Goal: Information Seeking & Learning: Learn about a topic

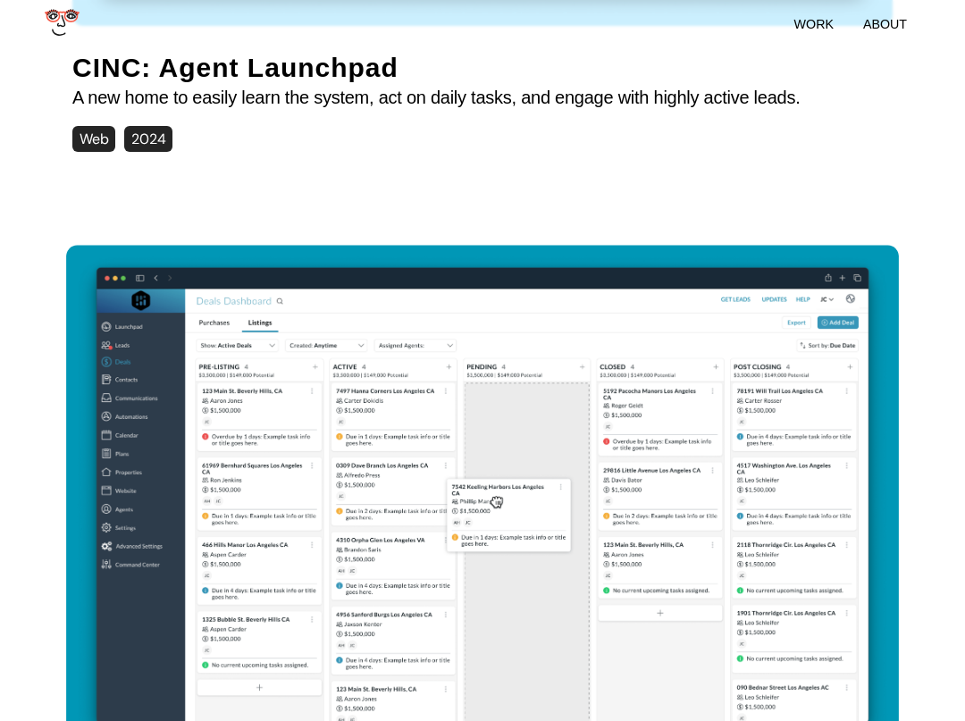
scroll to position [568, 0]
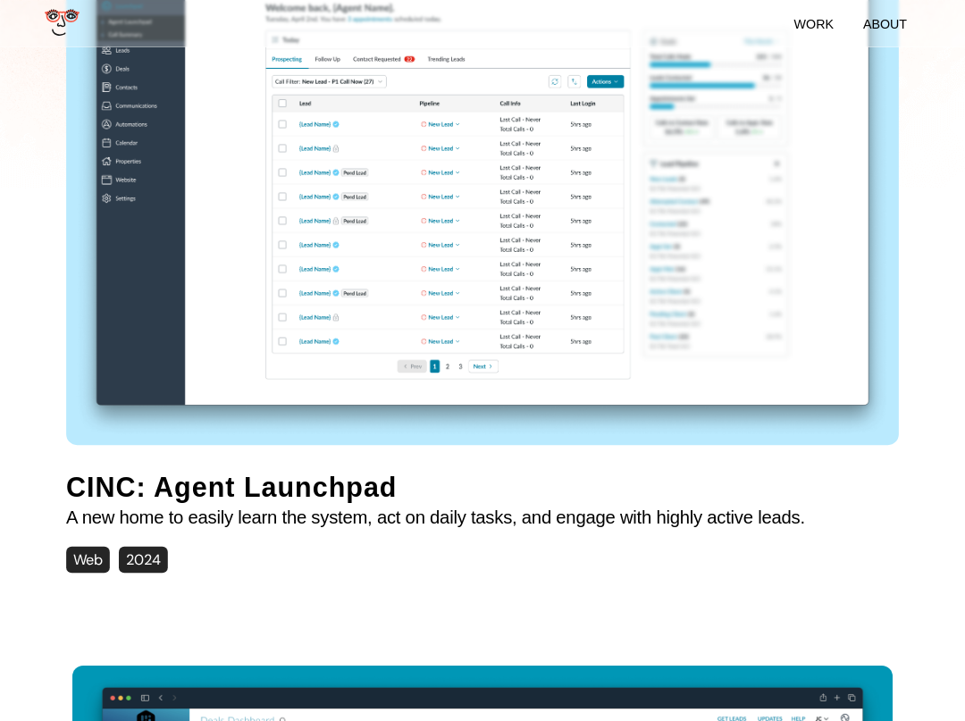
click at [318, 291] on img at bounding box center [482, 184] width 833 height 515
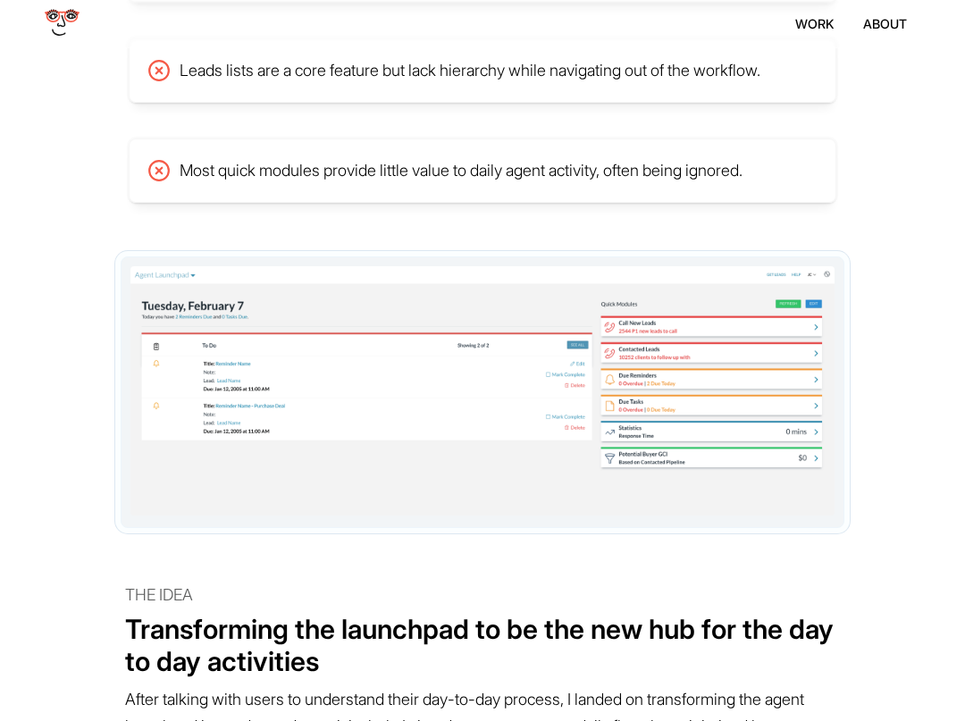
scroll to position [3166, 0]
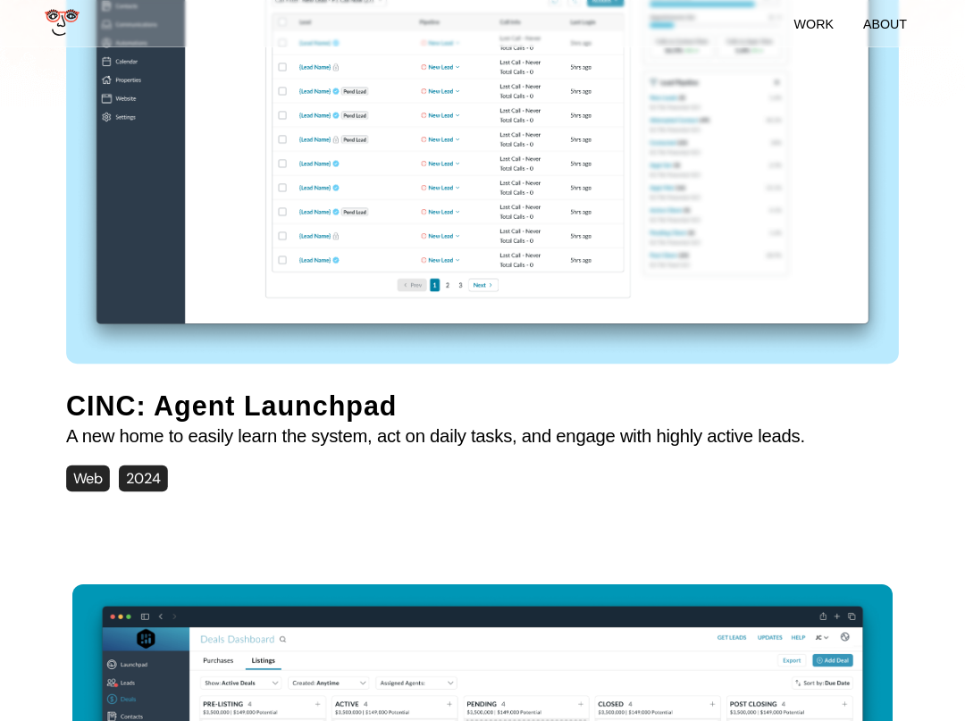
scroll to position [775, 0]
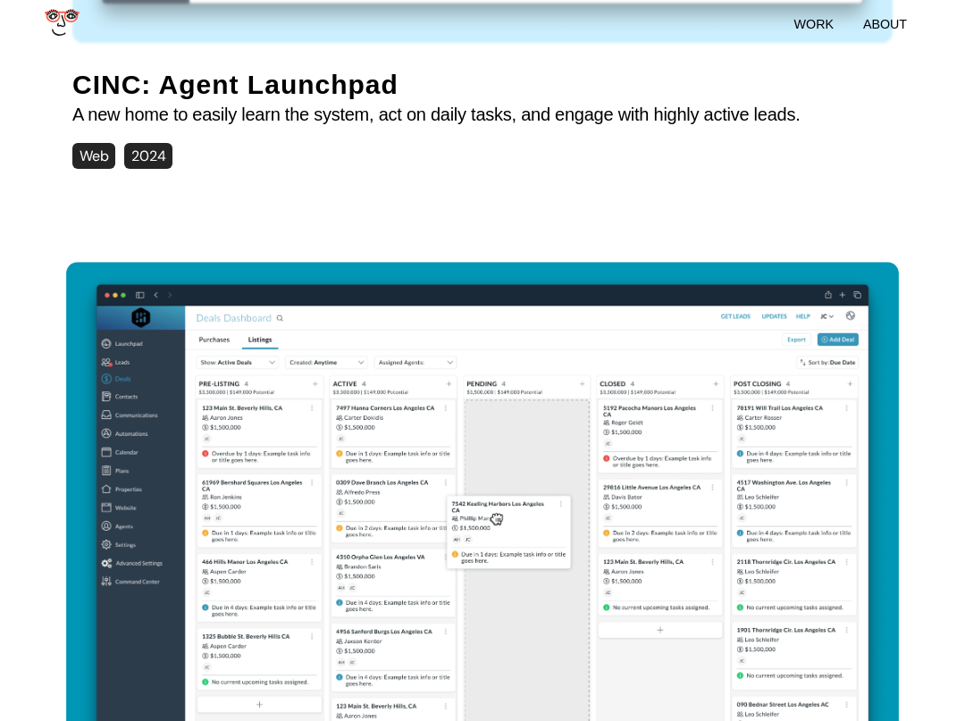
scroll to position [1351, 0]
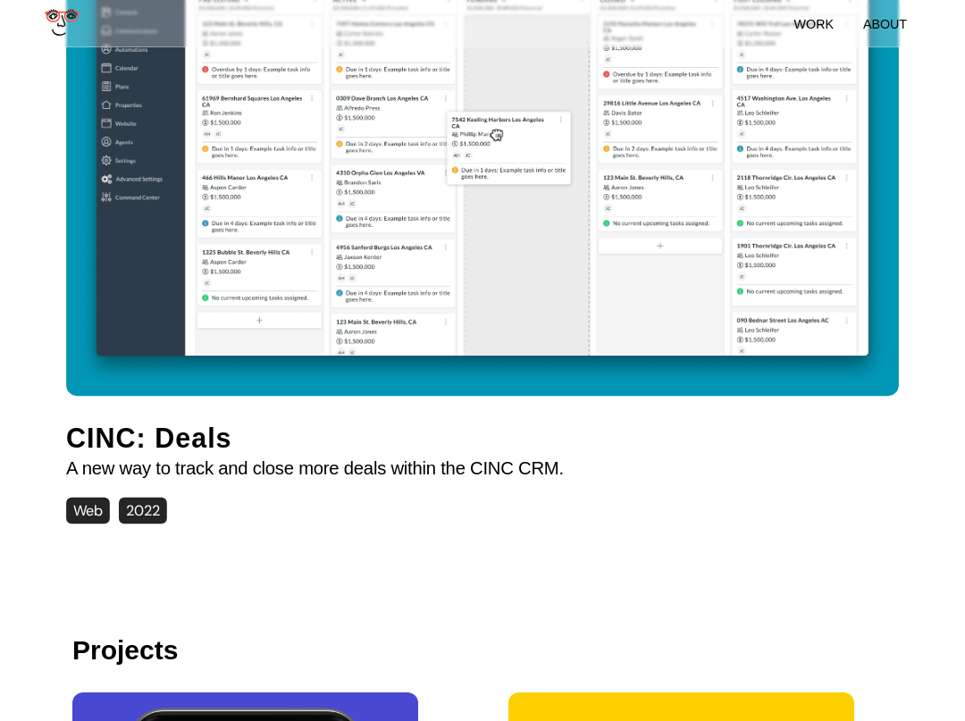
click at [307, 323] on img at bounding box center [482, 136] width 833 height 515
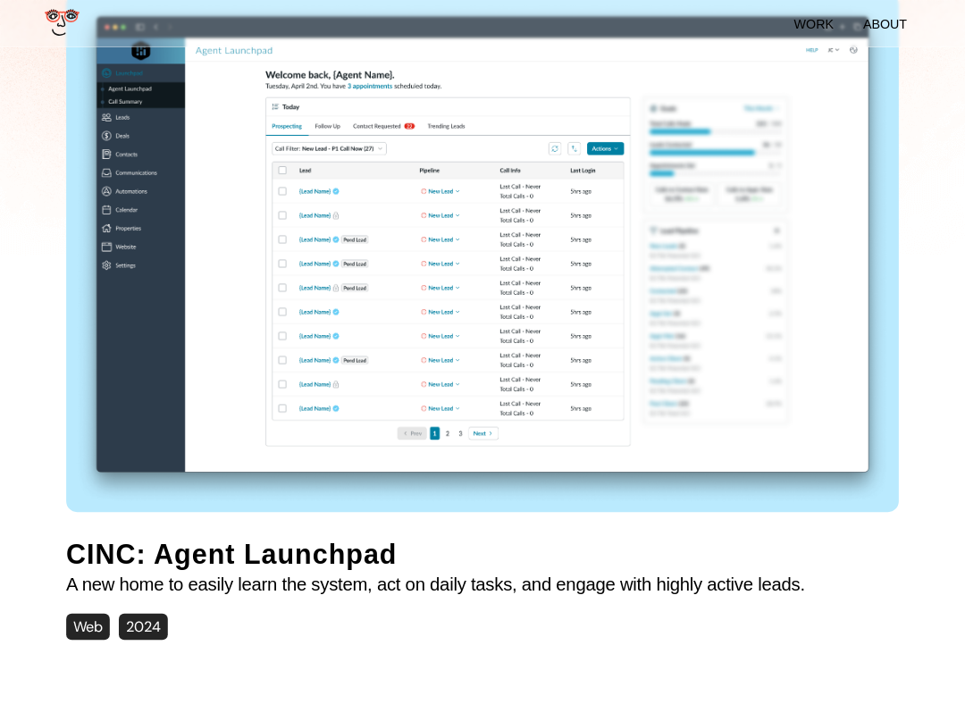
scroll to position [538, 0]
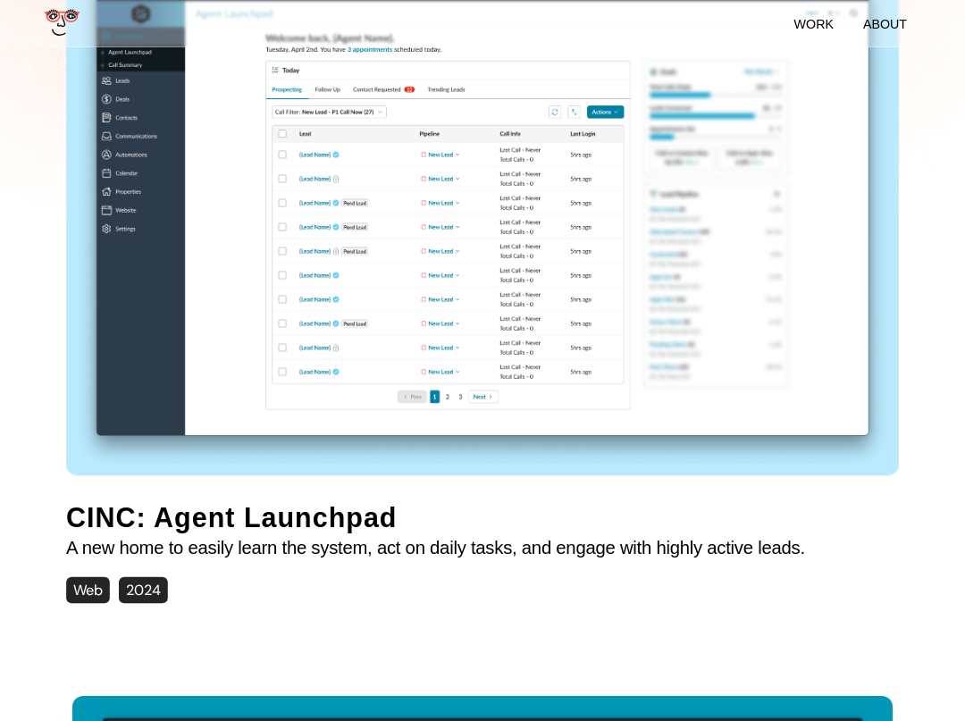
click at [323, 285] on img at bounding box center [482, 214] width 833 height 515
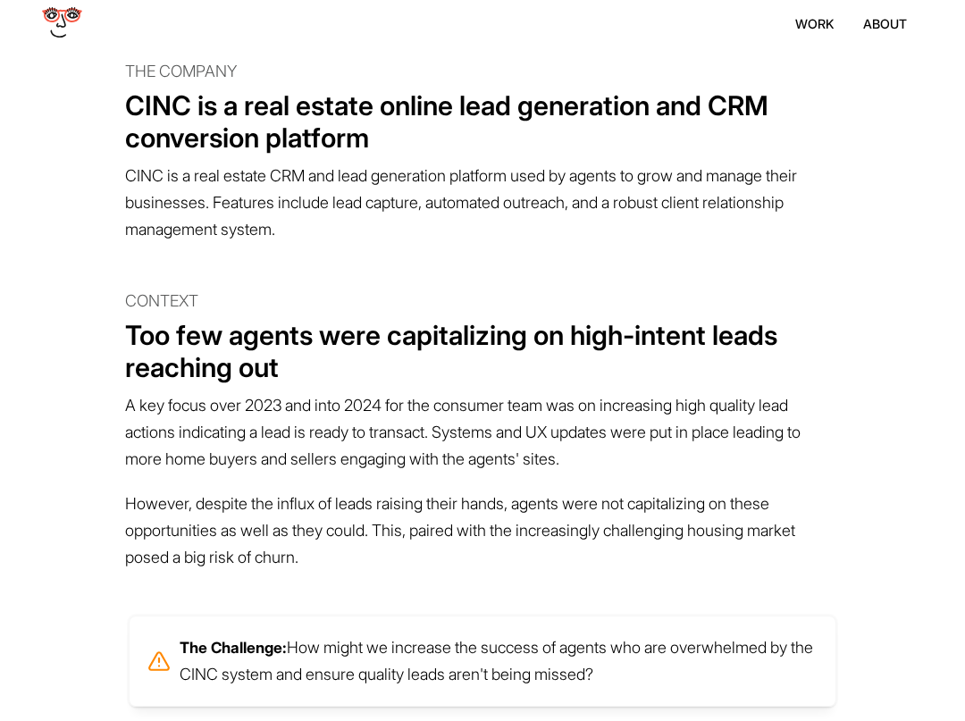
scroll to position [1486, 0]
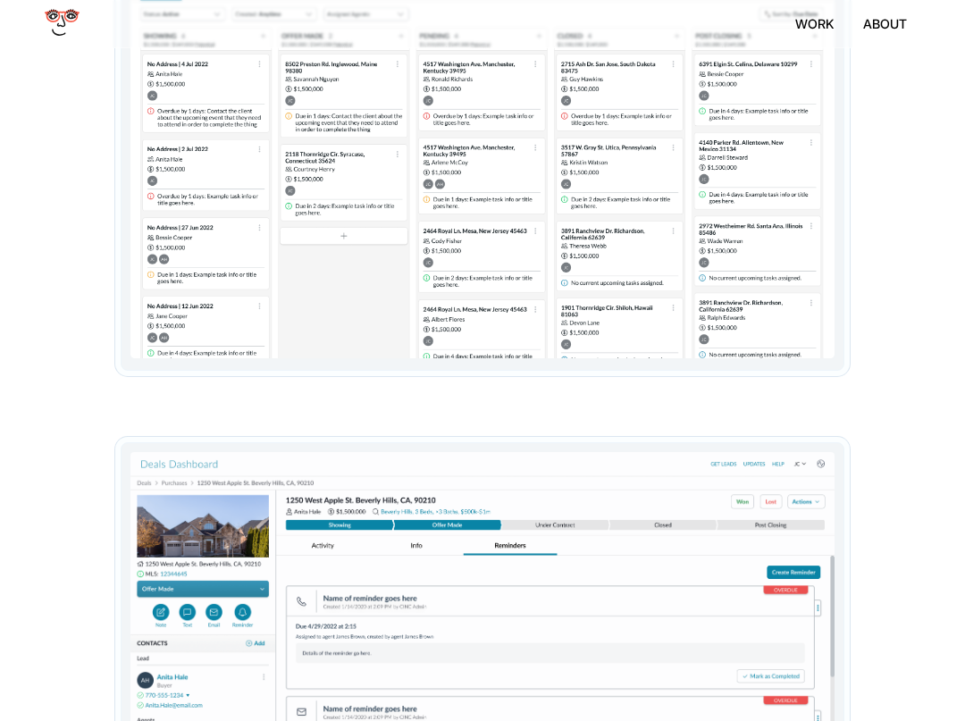
scroll to position [5032, 0]
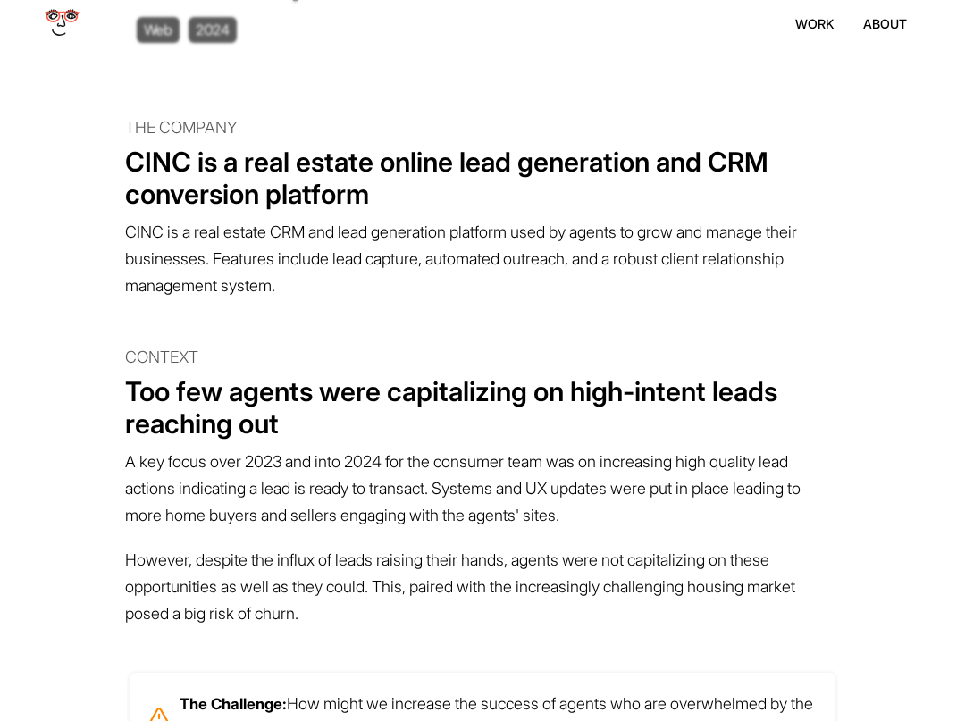
scroll to position [968, 0]
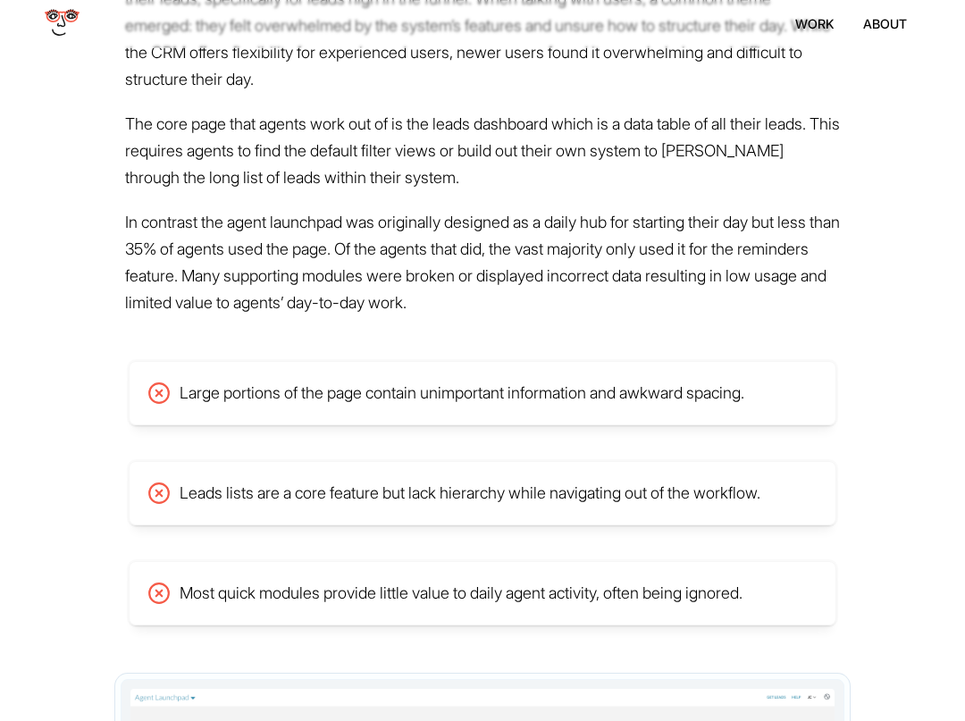
click at [220, 406] on p "Large portions of the page contain unimportant information and awkward spacing." at bounding box center [462, 393] width 565 height 27
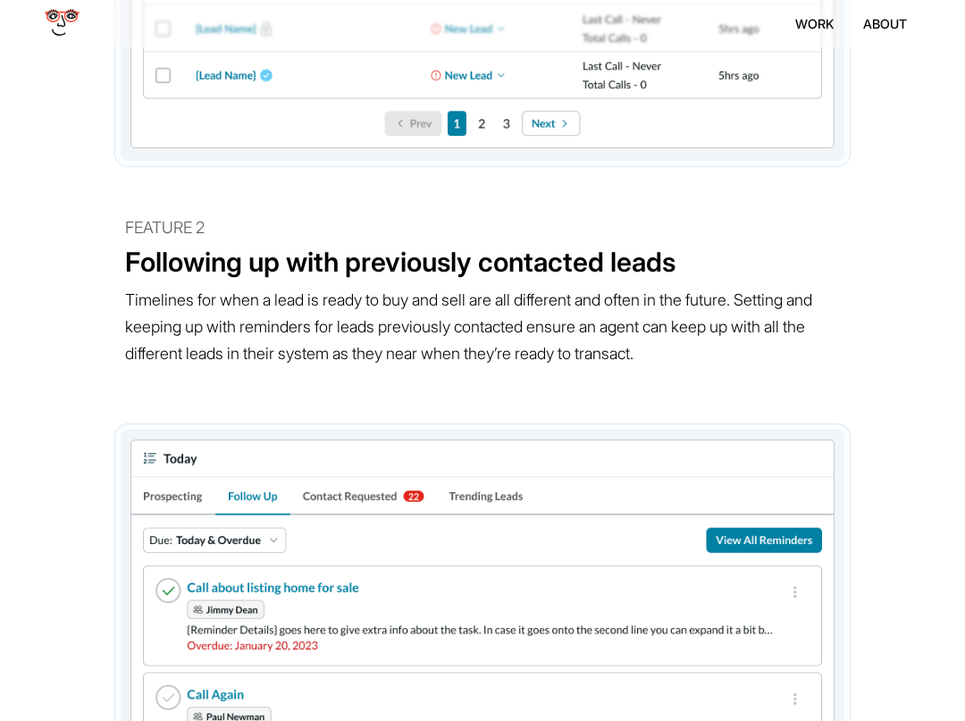
scroll to position [6688, 0]
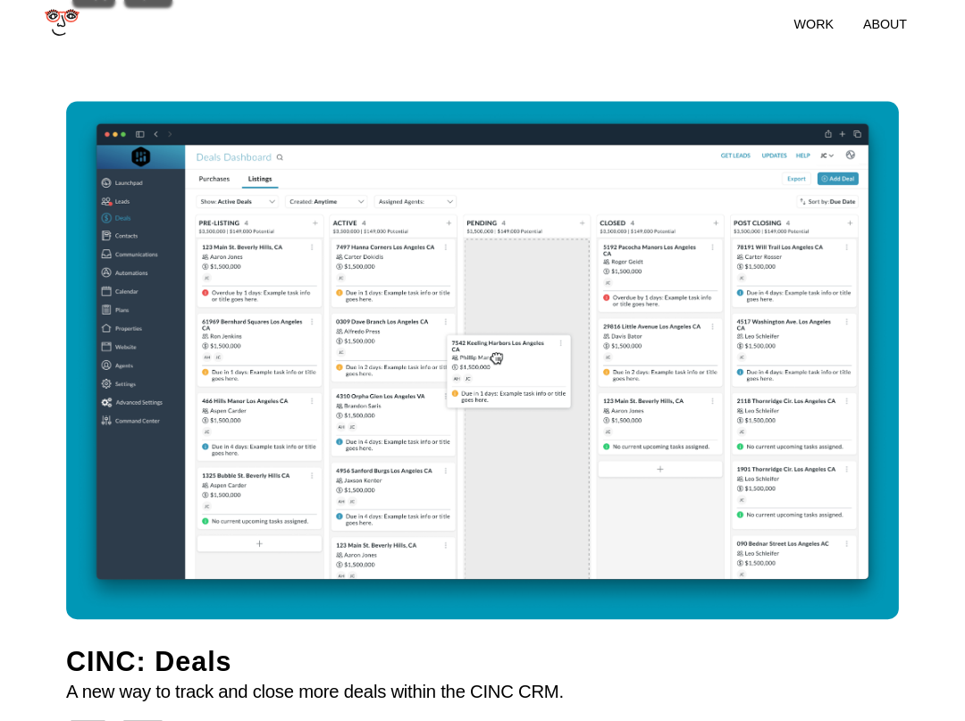
scroll to position [1160, 0]
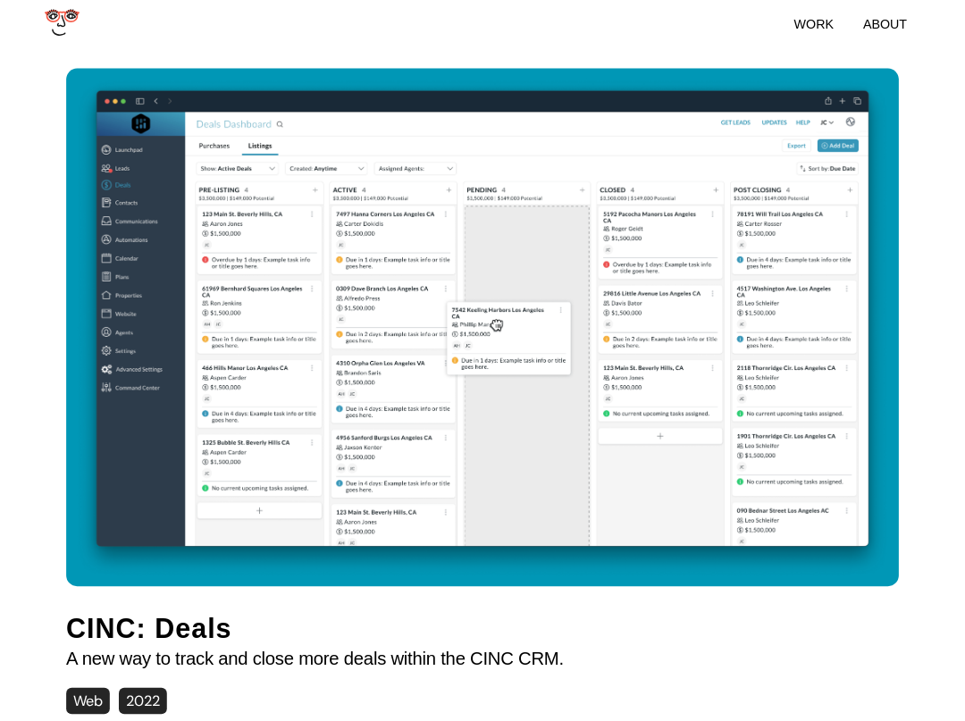
click at [353, 366] on img at bounding box center [482, 326] width 833 height 515
click at [362, 315] on img at bounding box center [482, 326] width 833 height 515
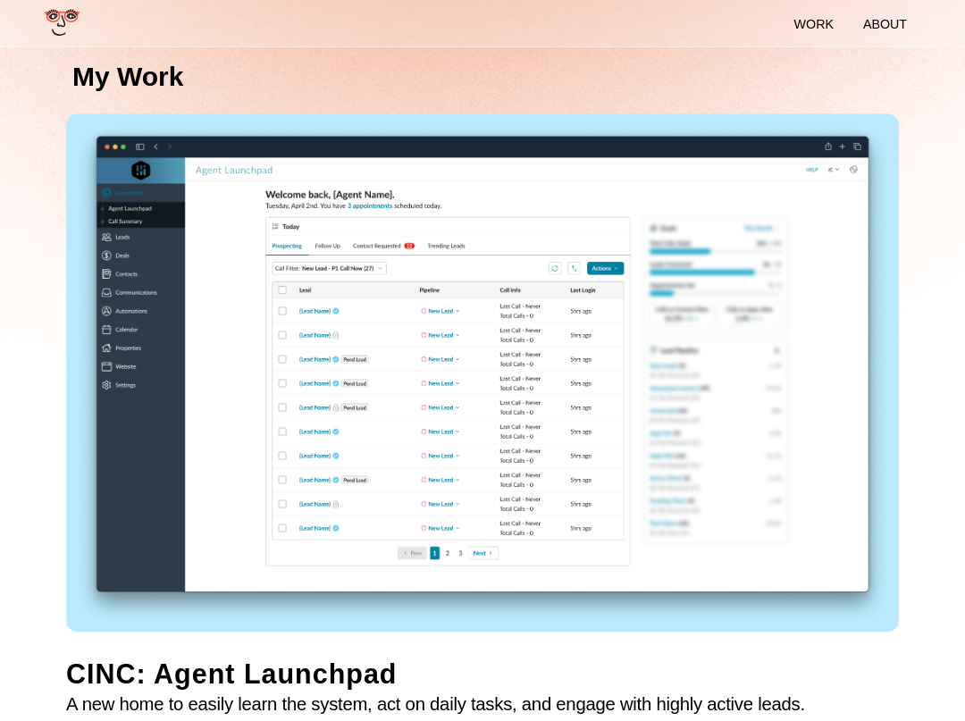
scroll to position [588, 0]
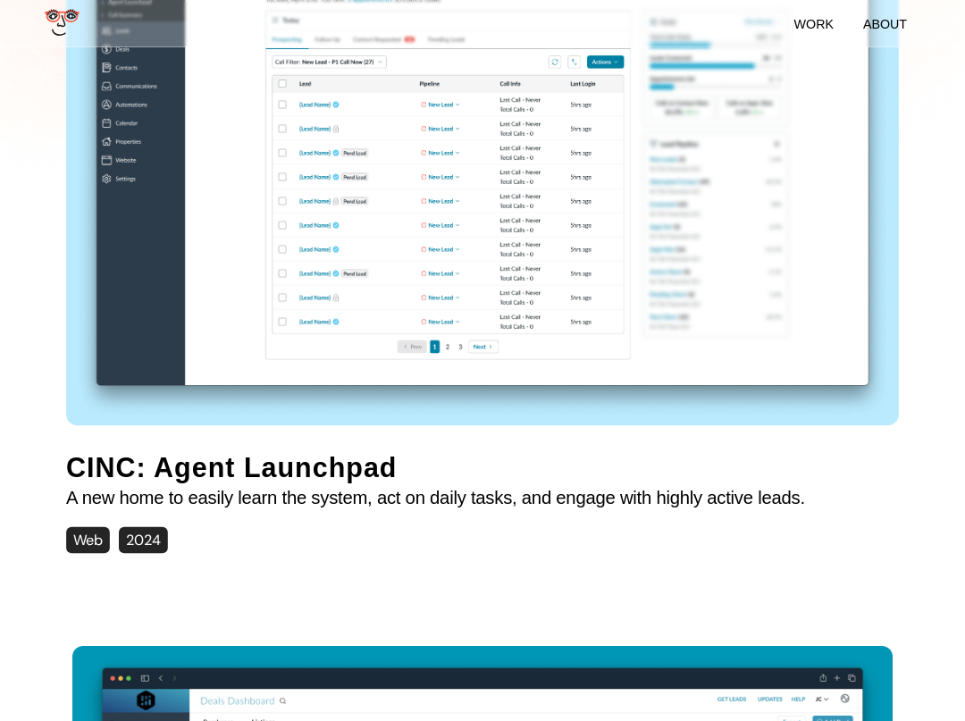
click at [281, 230] on img at bounding box center [482, 164] width 833 height 515
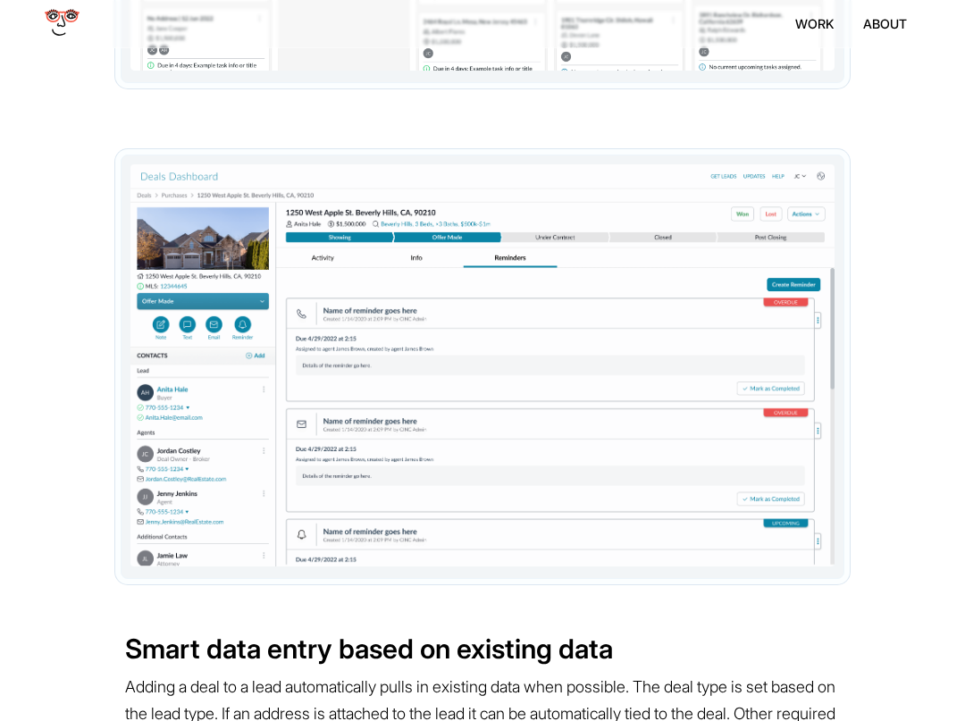
scroll to position [4861, 0]
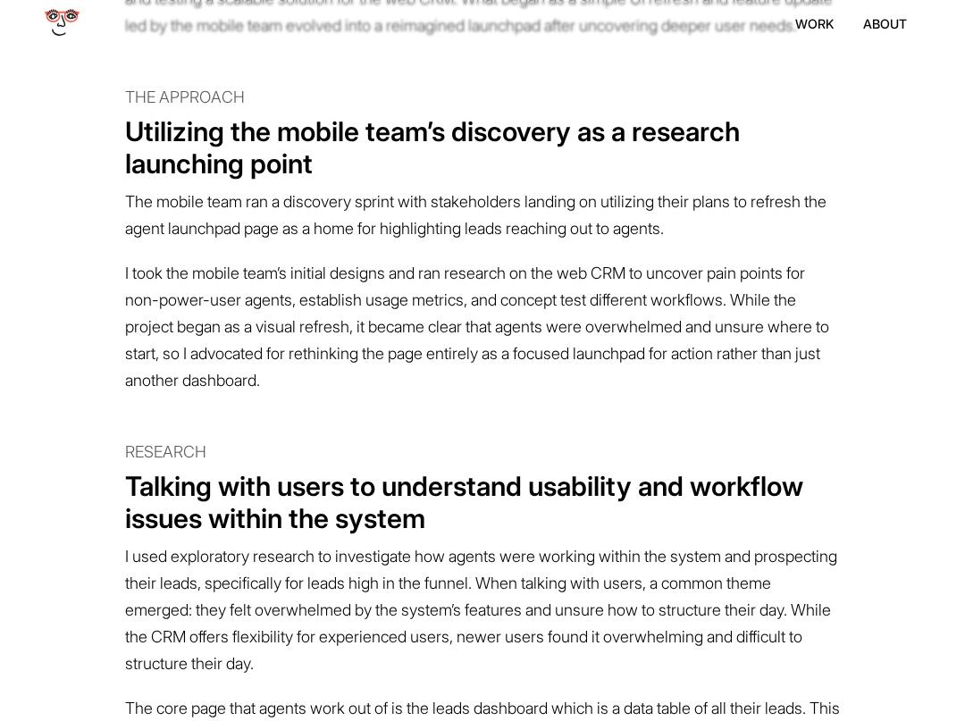
scroll to position [1911, 0]
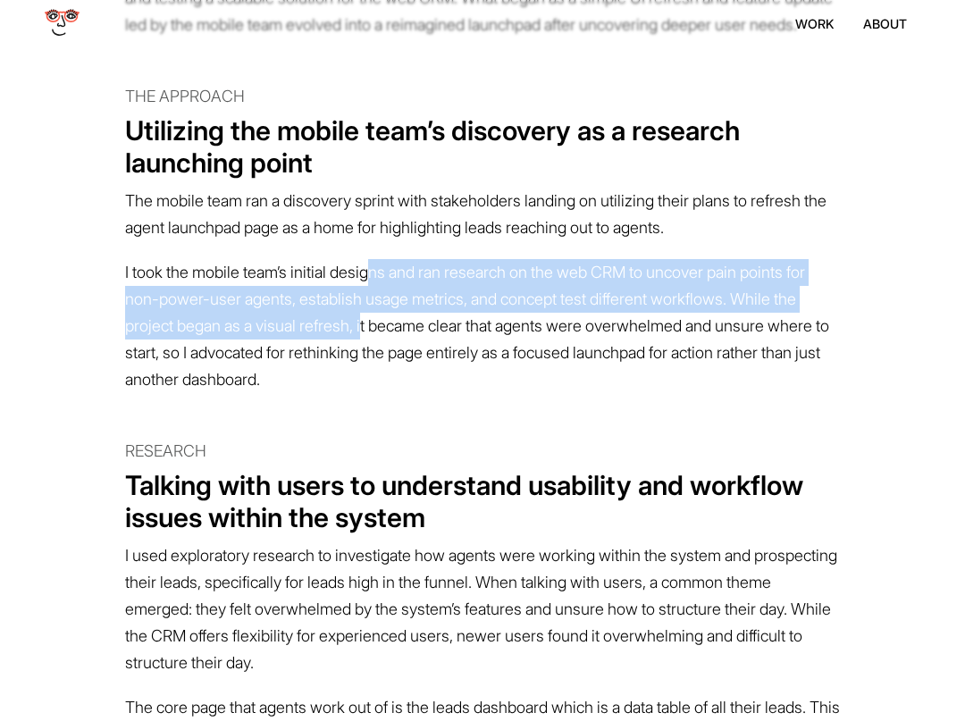
drag, startPoint x: 396, startPoint y: 309, endPoint x: 548, endPoint y: 352, distance: 157.8
click at [548, 351] on p "I took the mobile team’s initial designs and ran research on the web CRM to unc…" at bounding box center [482, 326] width 715 height 152
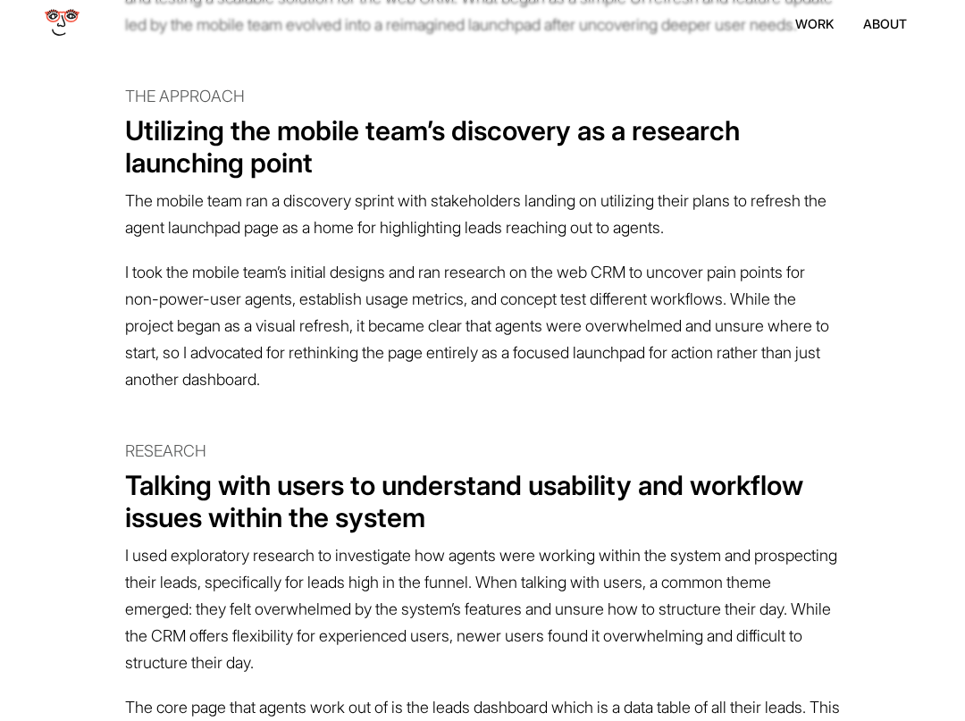
click at [548, 352] on p "I took the mobile team’s initial designs and ran research on the web CRM to unc…" at bounding box center [482, 326] width 715 height 152
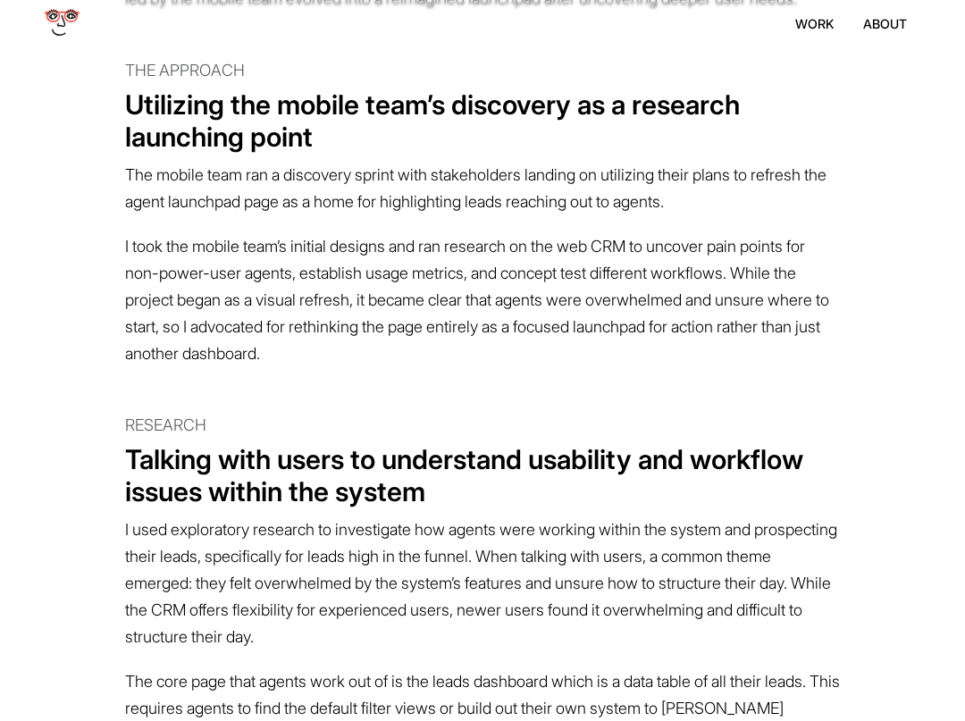
scroll to position [1939, 0]
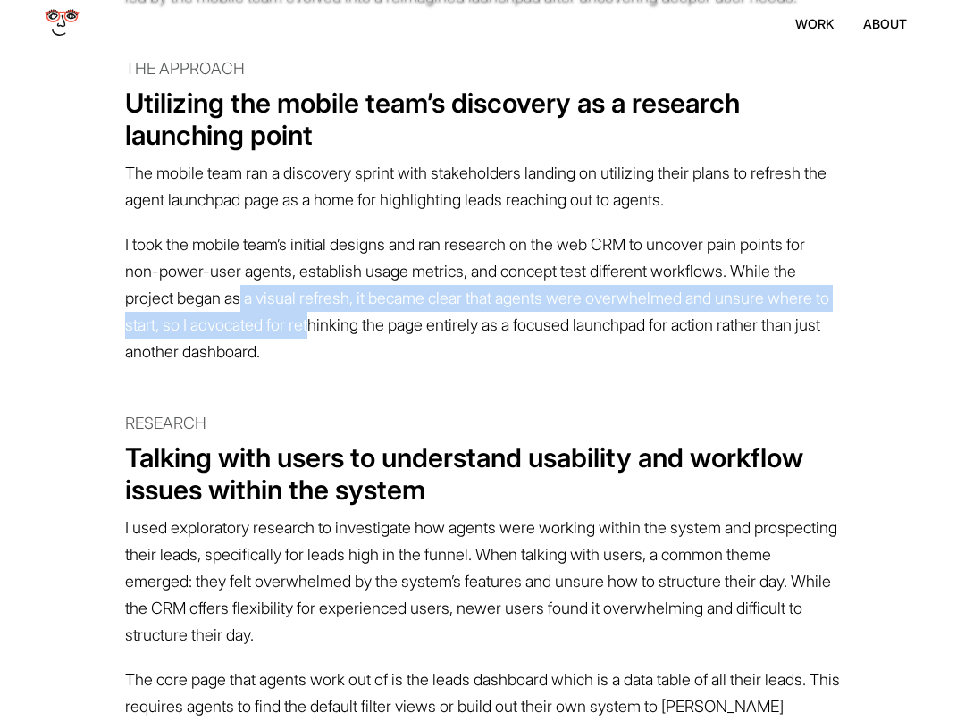
drag, startPoint x: 423, startPoint y: 333, endPoint x: 605, endPoint y: 368, distance: 184.7
click at [605, 368] on p "I took the mobile team’s initial designs and ran research on the web CRM to unc…" at bounding box center [482, 298] width 715 height 152
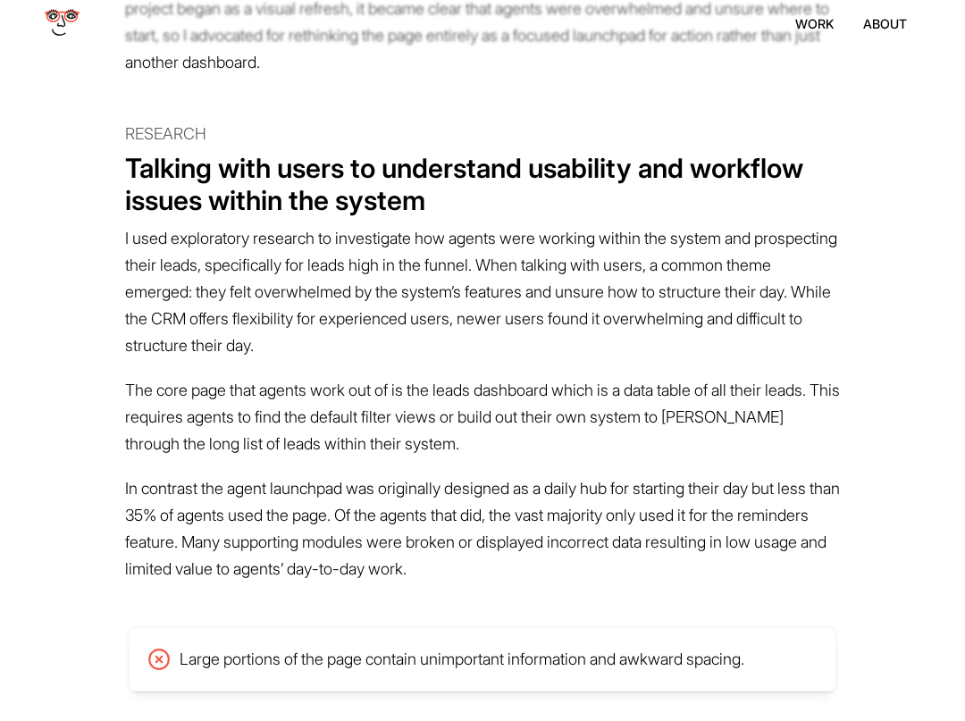
drag, startPoint x: 292, startPoint y: 260, endPoint x: 490, endPoint y: 398, distance: 241.9
click at [488, 368] on p "I used exploratory research to investigate how agents were working within the s…" at bounding box center [482, 292] width 715 height 152
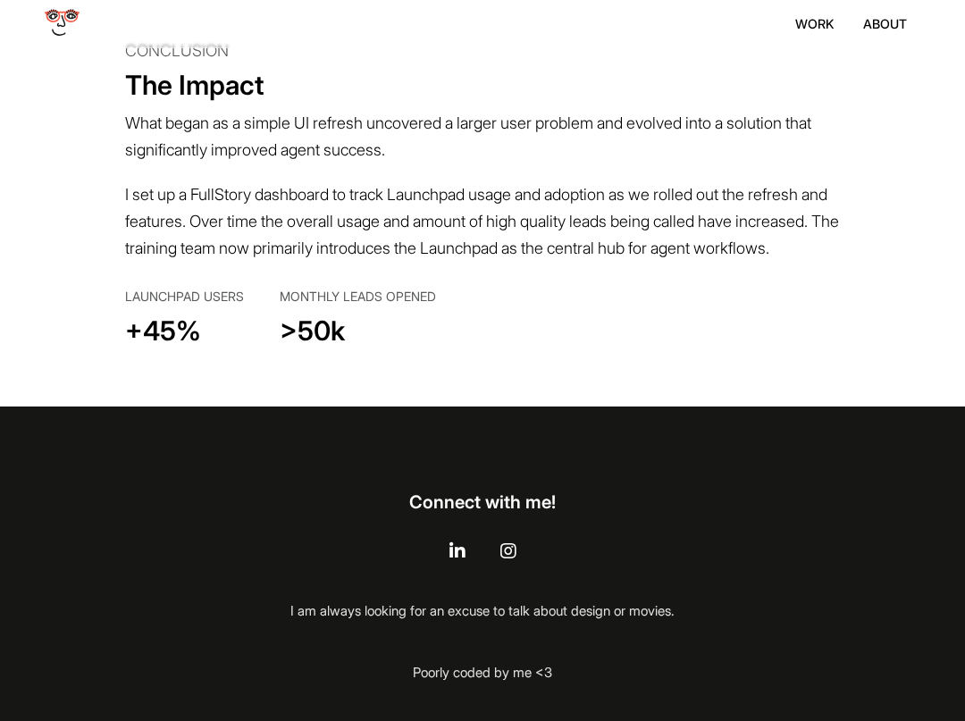
scroll to position [11318, 0]
